Goal: Information Seeking & Learning: Learn about a topic

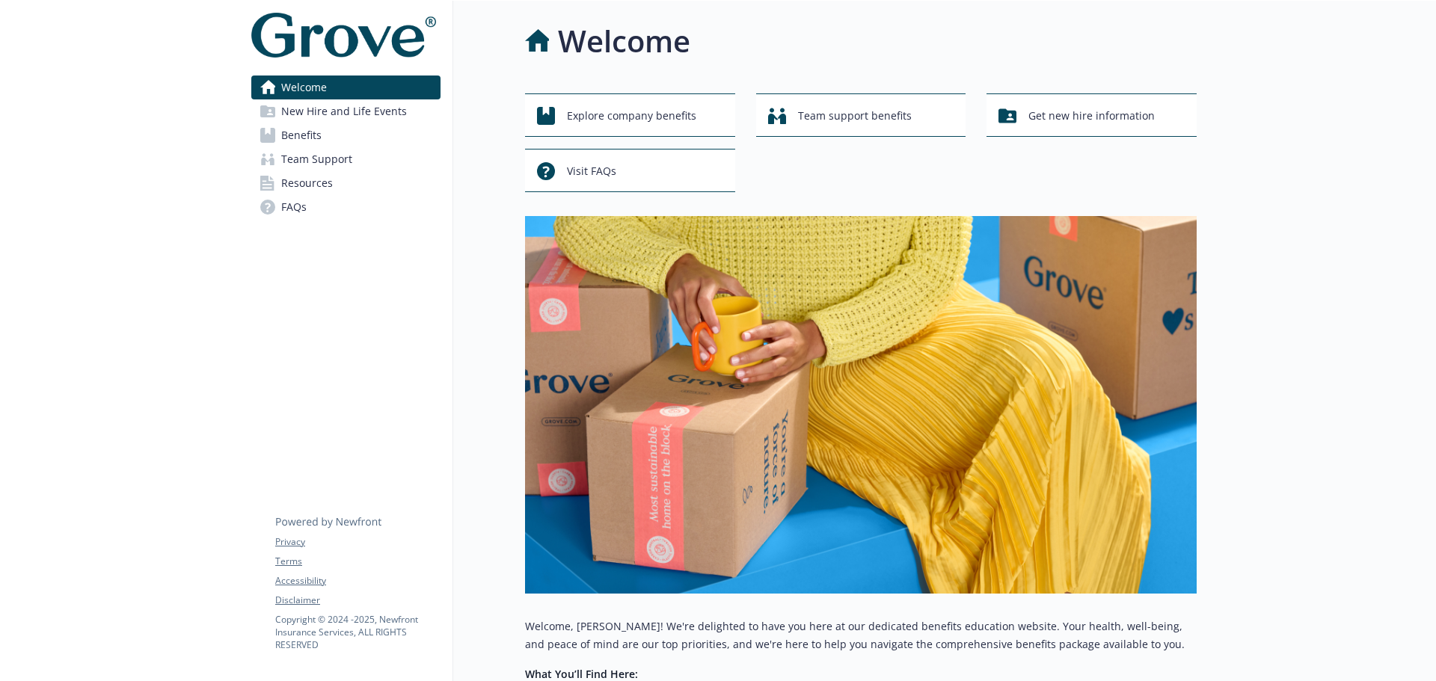
click at [288, 135] on span "Benefits" at bounding box center [301, 135] width 40 height 24
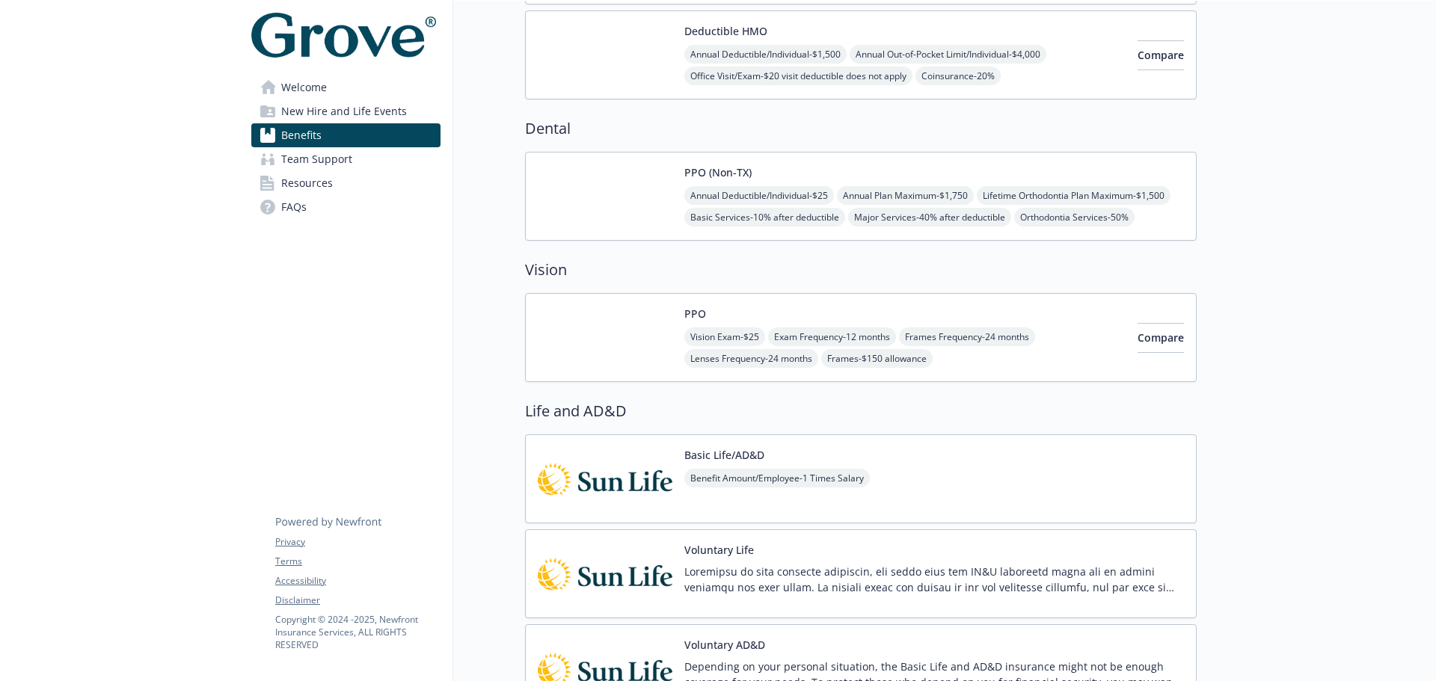
scroll to position [449, 0]
